Goal: Task Accomplishment & Management: Manage account settings

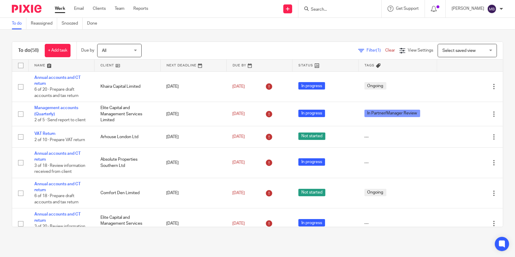
click at [22, 8] on img at bounding box center [27, 9] width 30 height 8
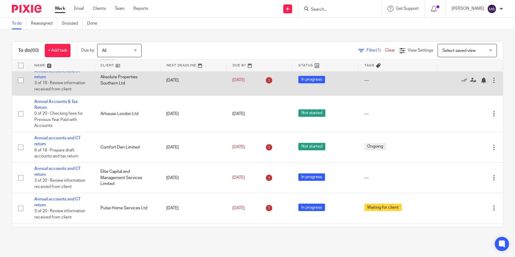
scroll to position [108, 0]
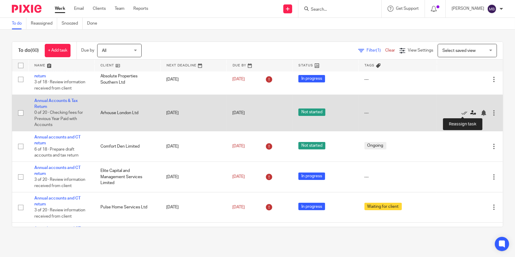
click at [471, 114] on icon at bounding box center [474, 113] width 6 height 6
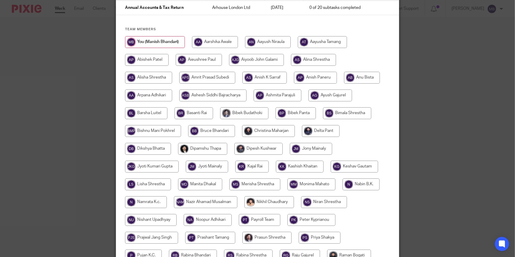
scroll to position [81, 0]
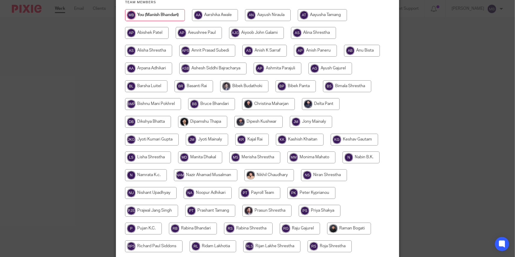
click at [207, 227] on input "radio" at bounding box center [193, 229] width 48 height 12
radio input "true"
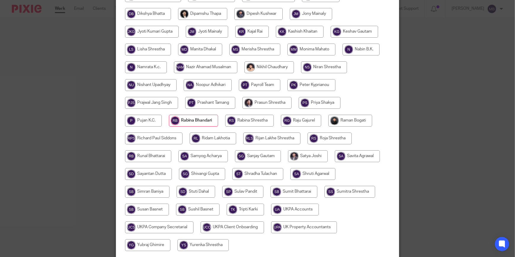
scroll to position [237, 0]
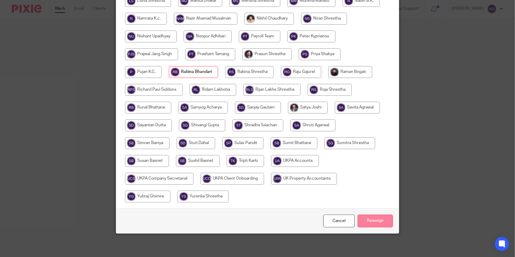
click at [371, 219] on input "Reassign" at bounding box center [375, 221] width 35 height 13
